Goal: Complete application form

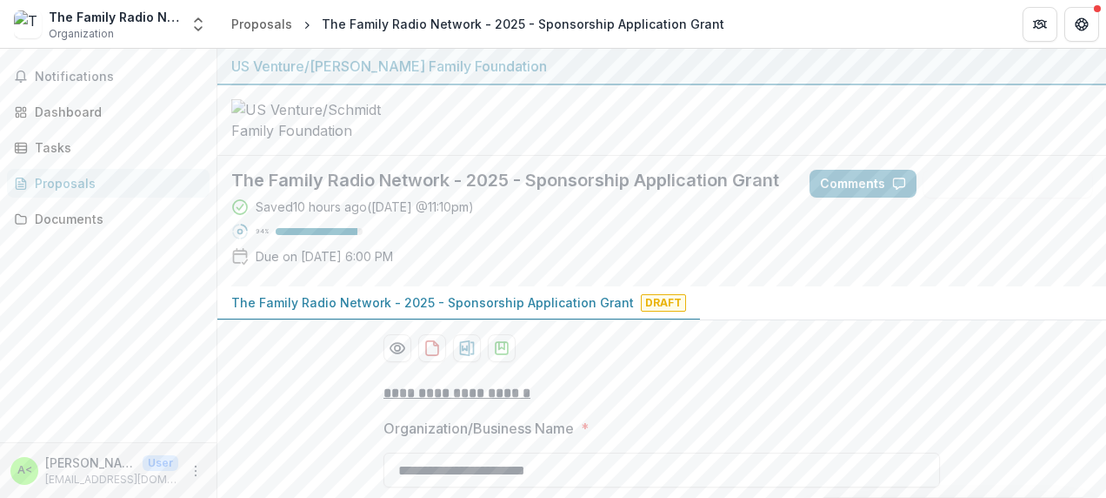
scroll to position [5769, 0]
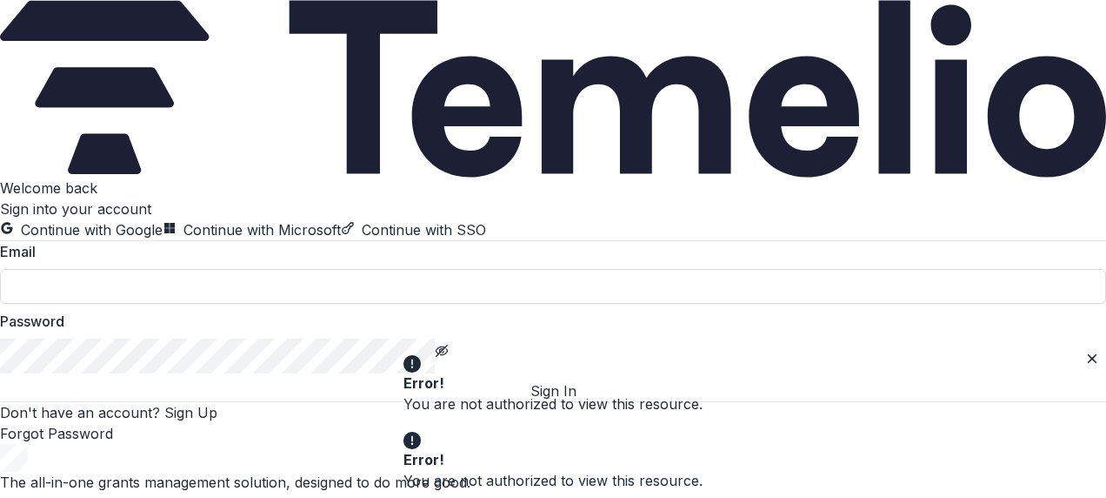
type input "**********"
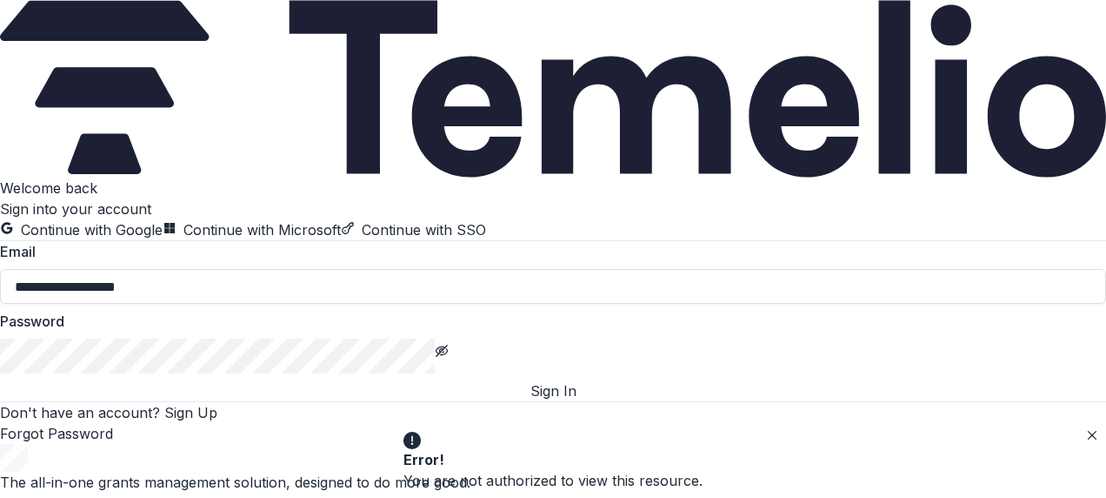
click at [597, 449] on div "Error!" at bounding box center [550, 459] width 292 height 21
click at [1082, 445] on button "Close" at bounding box center [1092, 435] width 21 height 21
click at [565, 401] on button "Sign In" at bounding box center [553, 390] width 1106 height 21
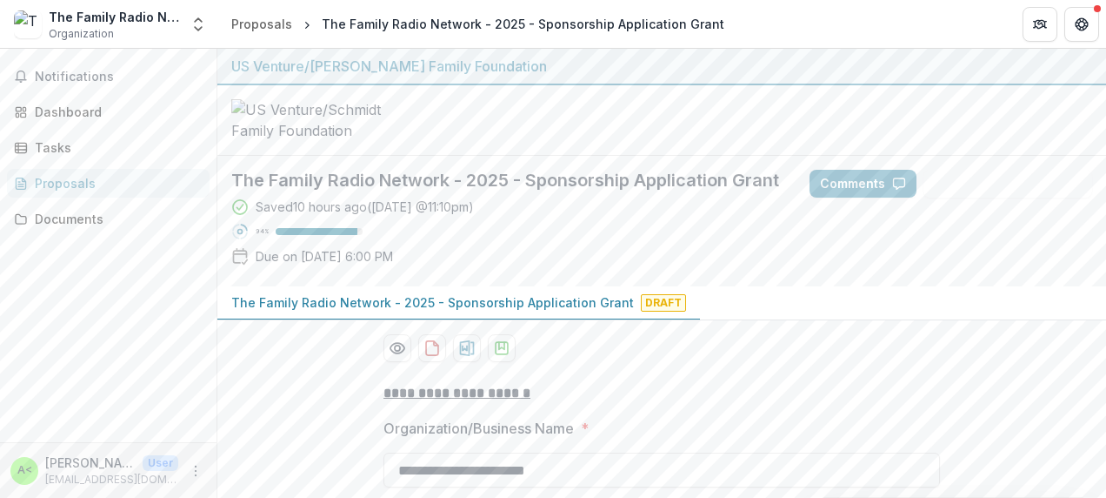
type input "******"
click at [452, 311] on p "The Family Radio Network - 2025 - Sponsorship Application Grant" at bounding box center [432, 302] width 403 height 18
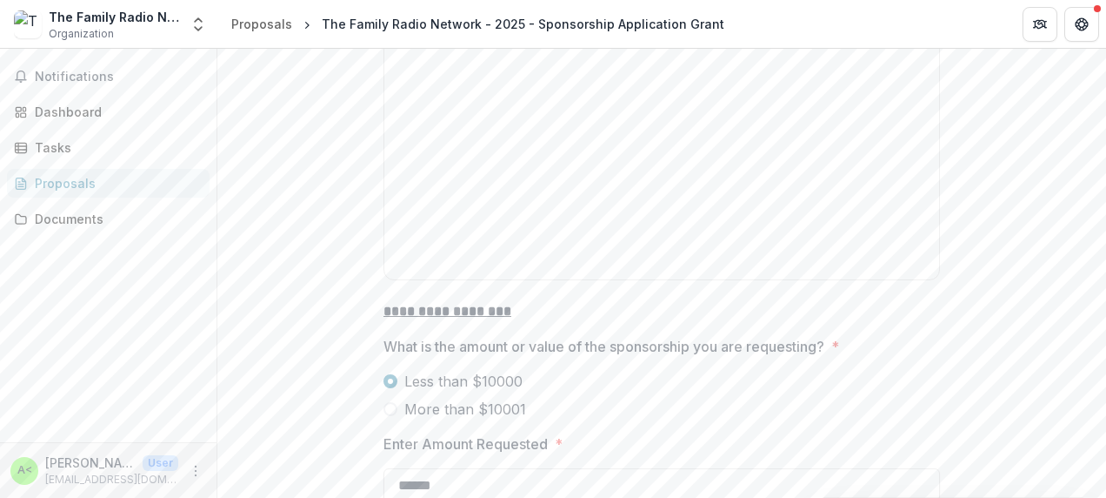
scroll to position [4724, 0]
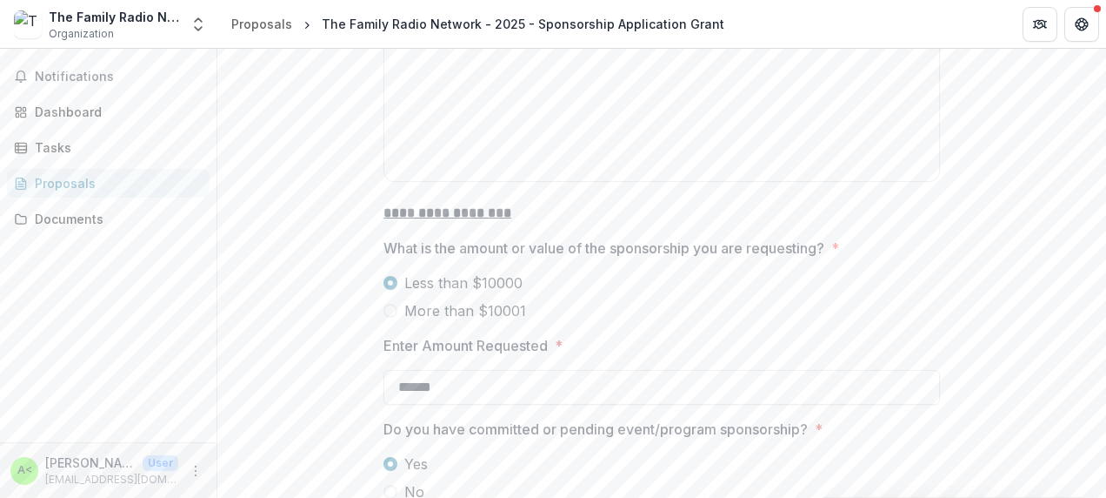
click at [389, 310] on span at bounding box center [391, 311] width 14 height 14
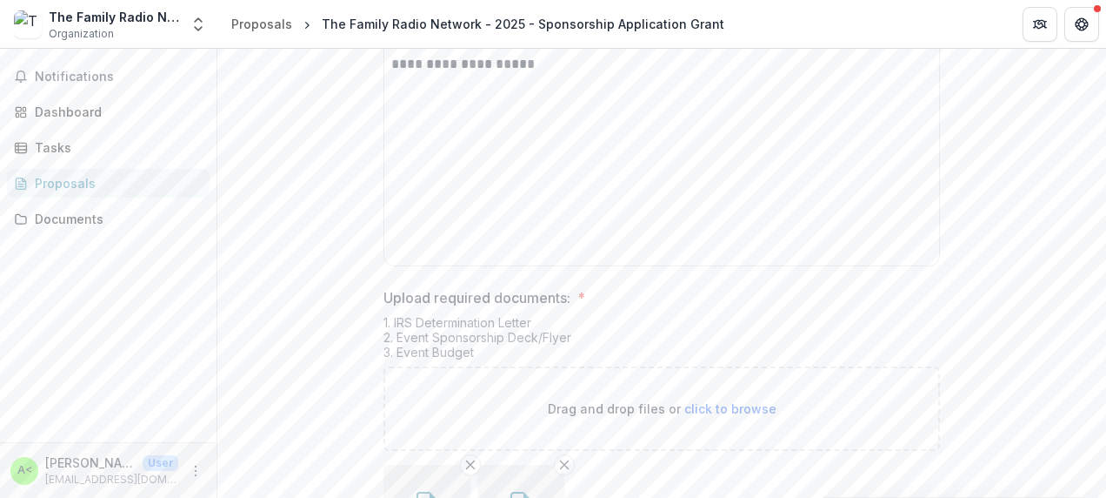
scroll to position [5818, 0]
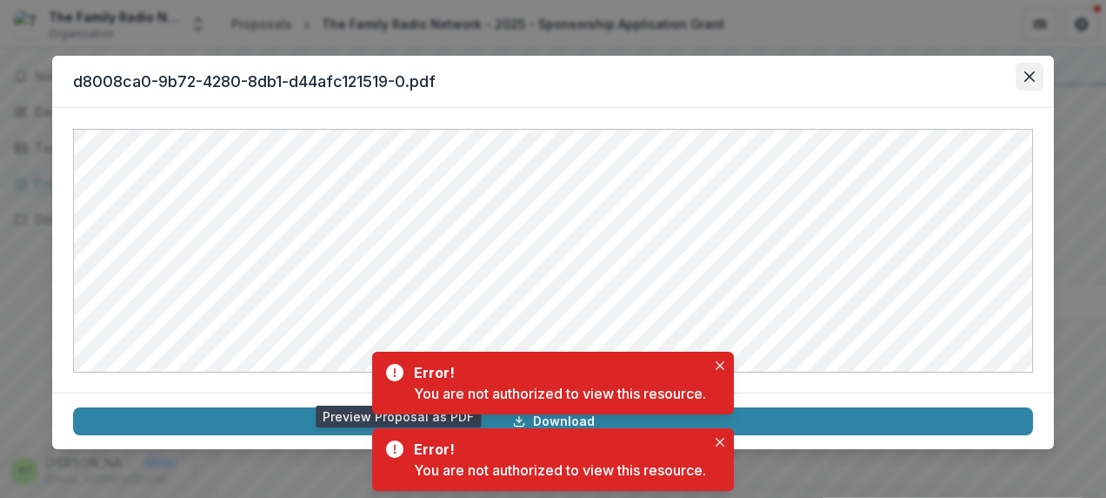
click at [1030, 80] on icon "Close" at bounding box center [1030, 76] width 10 height 10
